Goal: Task Accomplishment & Management: Complete application form

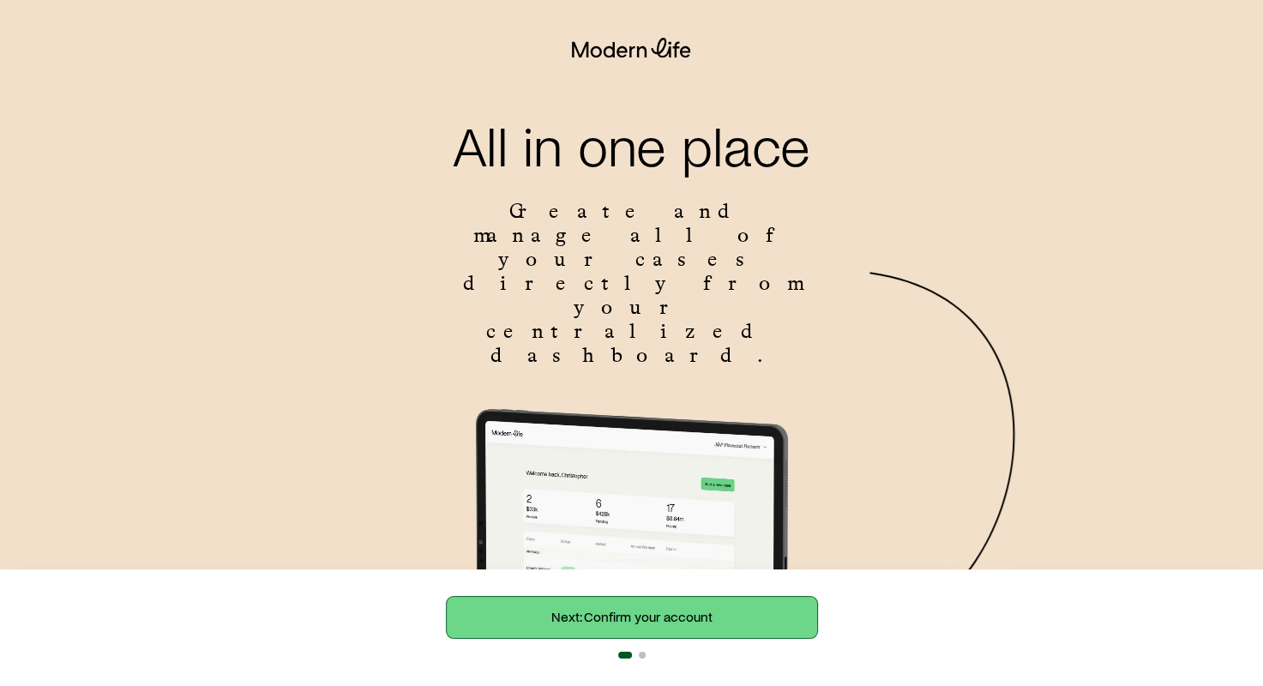
click at [634, 615] on link "Next: Confirm your account" at bounding box center [632, 617] width 370 height 41
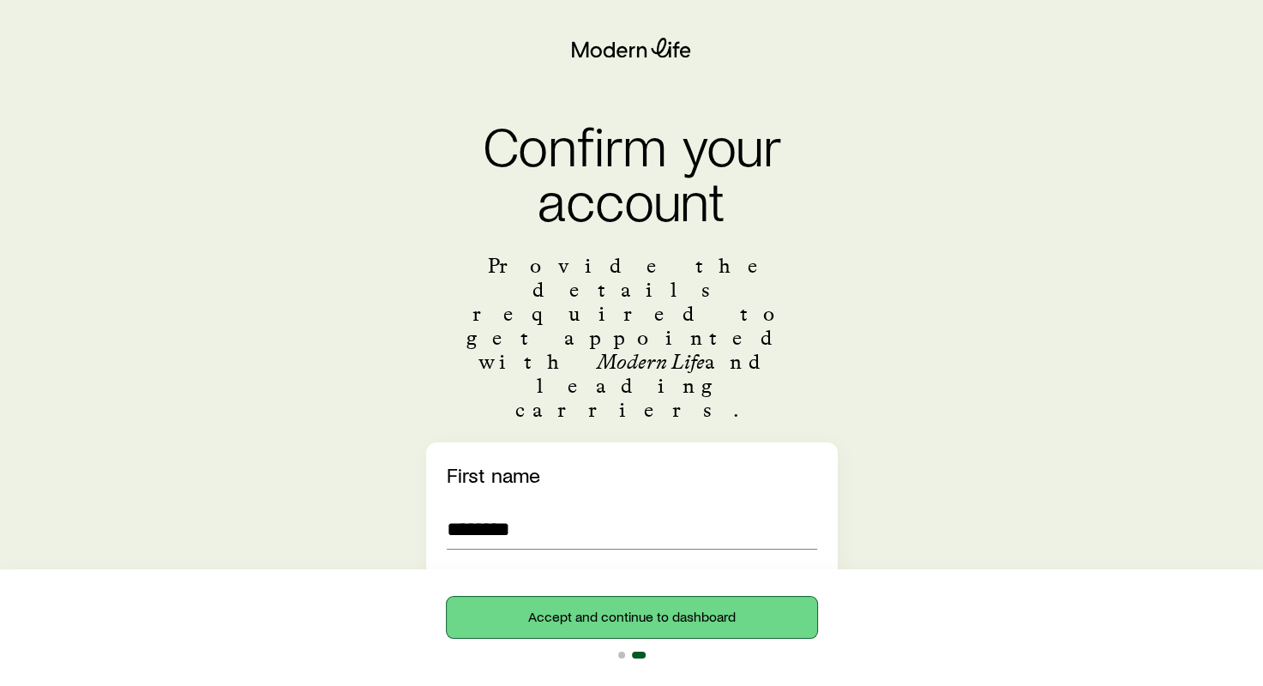
click at [580, 615] on button "Accept and continue to dashboard" at bounding box center [632, 617] width 370 height 41
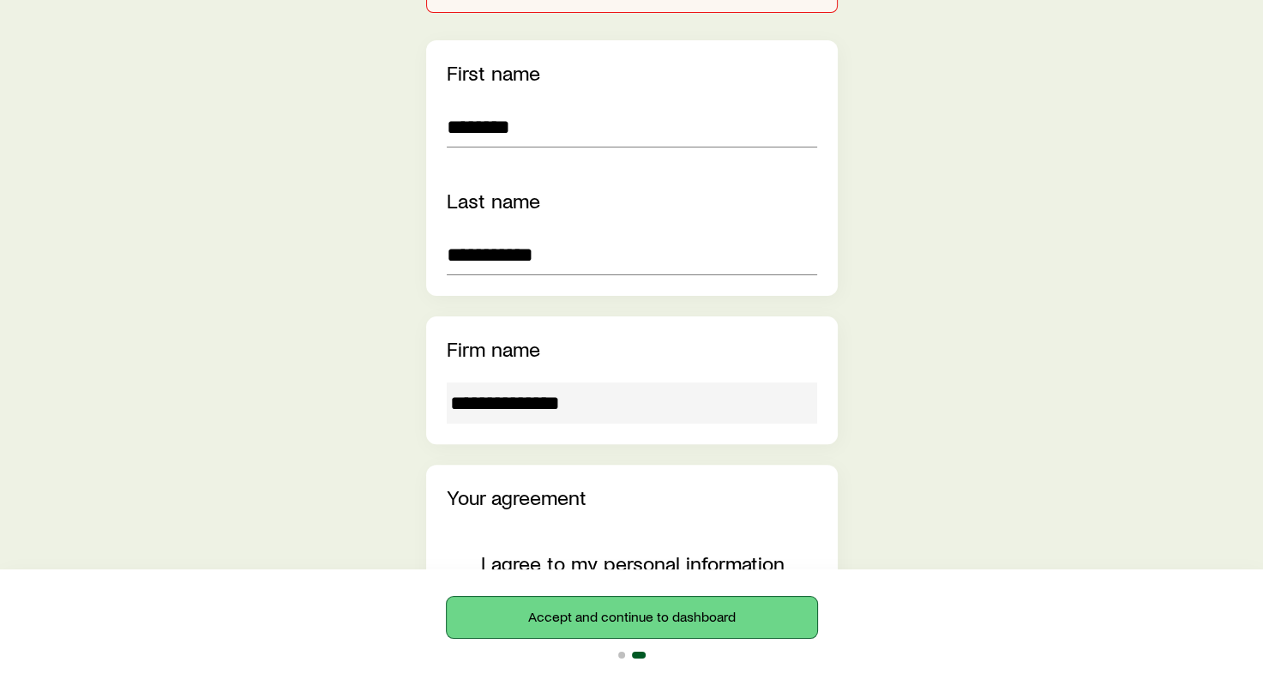
scroll to position [514, 0]
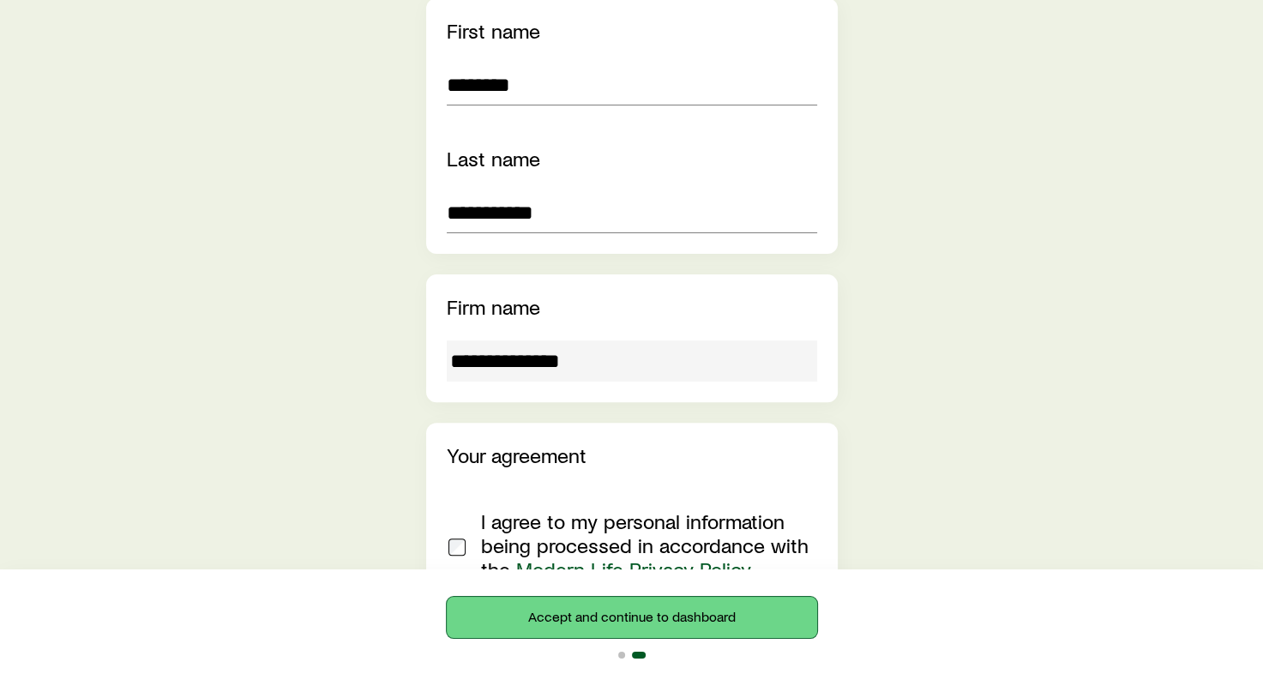
click at [580, 625] on button "Accept and continue to dashboard" at bounding box center [632, 617] width 370 height 41
